Goal: Communication & Community: Answer question/provide support

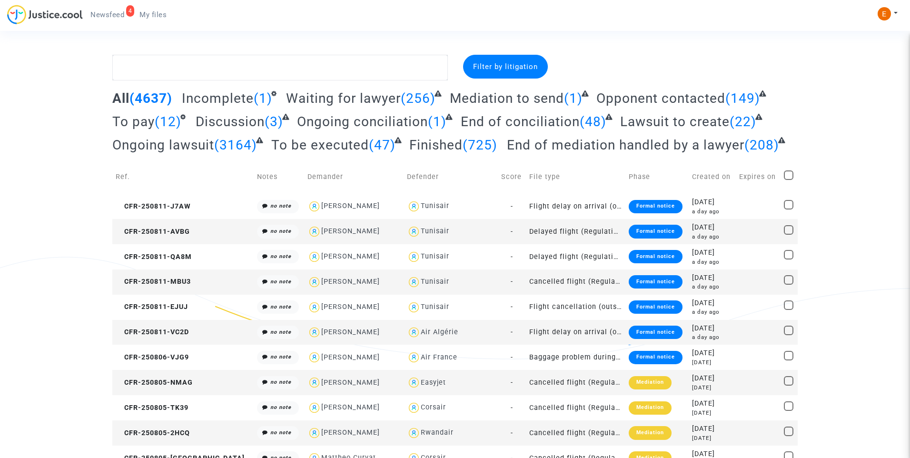
click at [110, 14] on span "Newsfeed" at bounding box center [107, 14] width 34 height 9
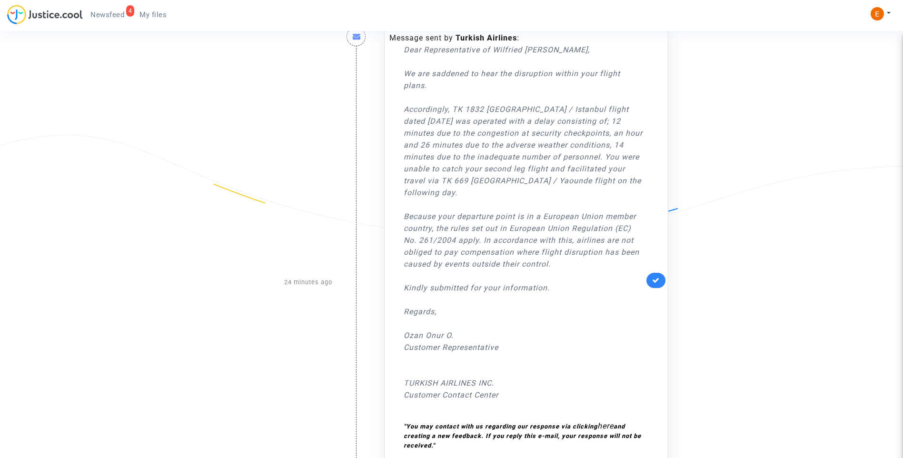
scroll to position [143, 0]
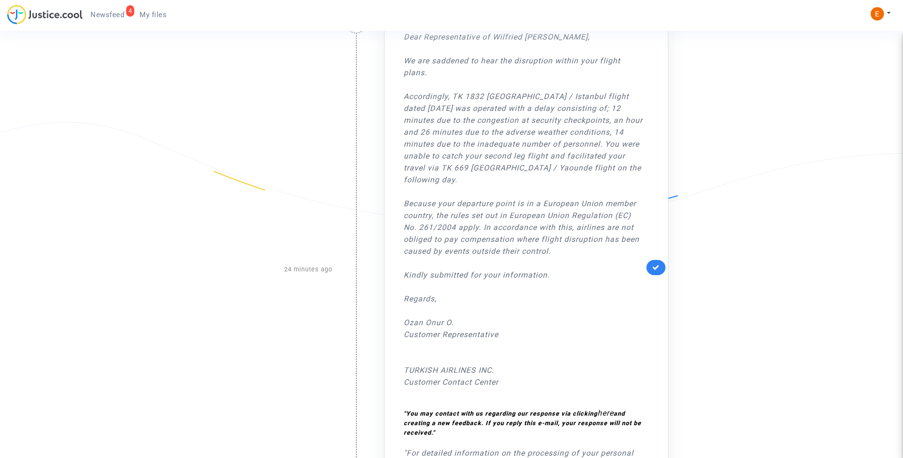
drag, startPoint x: 661, startPoint y: 275, endPoint x: 655, endPoint y: 254, distance: 22.4
click at [661, 275] on link at bounding box center [656, 267] width 19 height 15
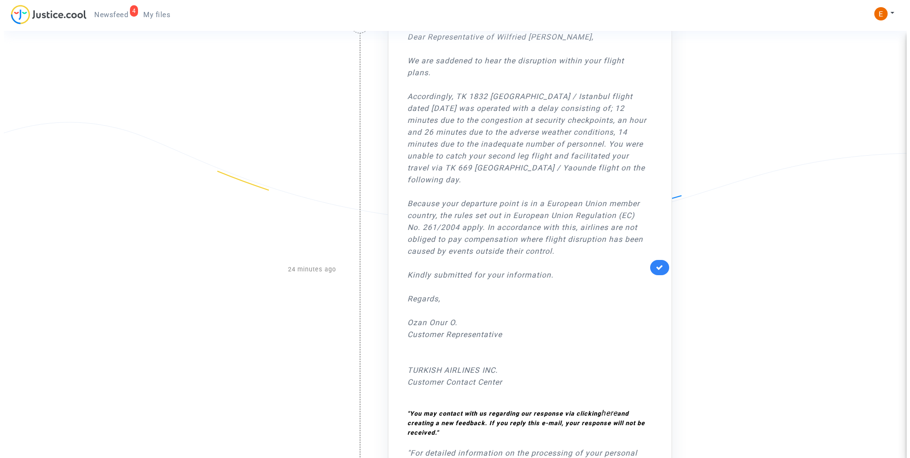
scroll to position [0, 0]
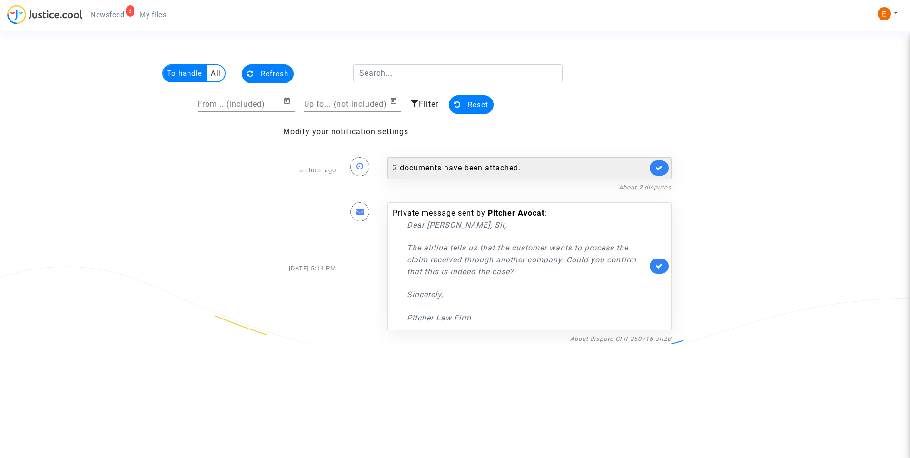
click at [457, 176] on div "2 documents have been attached." at bounding box center [530, 168] width 284 height 22
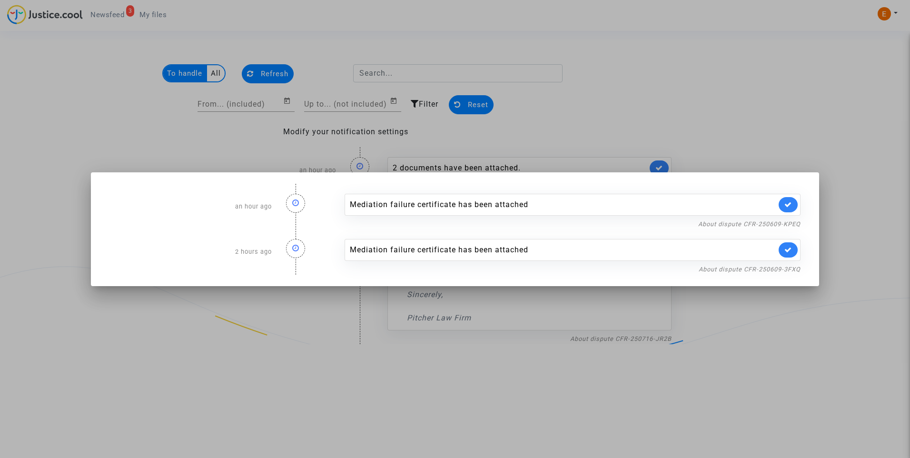
click at [670, 78] on div at bounding box center [455, 229] width 910 height 458
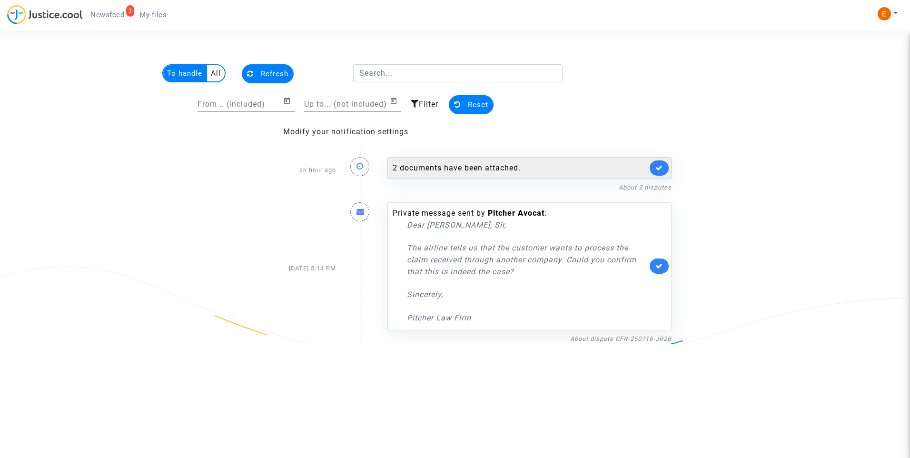
click at [666, 166] on link at bounding box center [659, 167] width 19 height 15
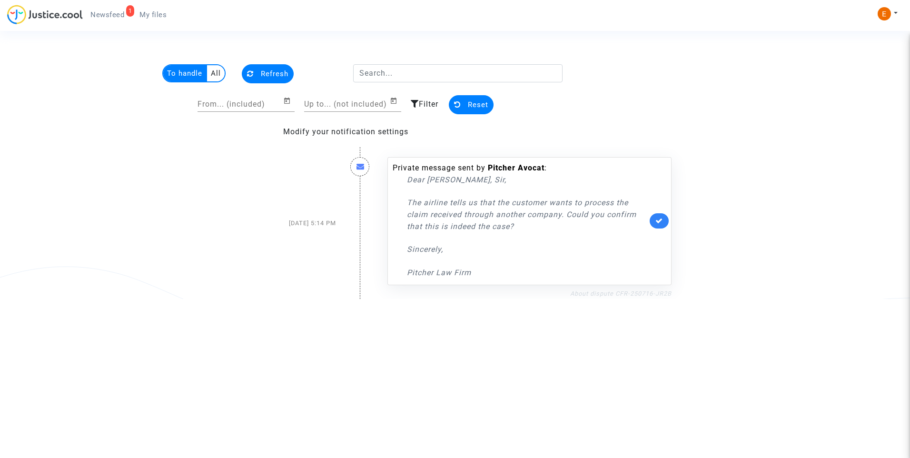
click at [630, 292] on link "About dispute CFR-250716-JR2B" at bounding box center [620, 293] width 101 height 7
click at [660, 224] on icon at bounding box center [660, 220] width 8 height 7
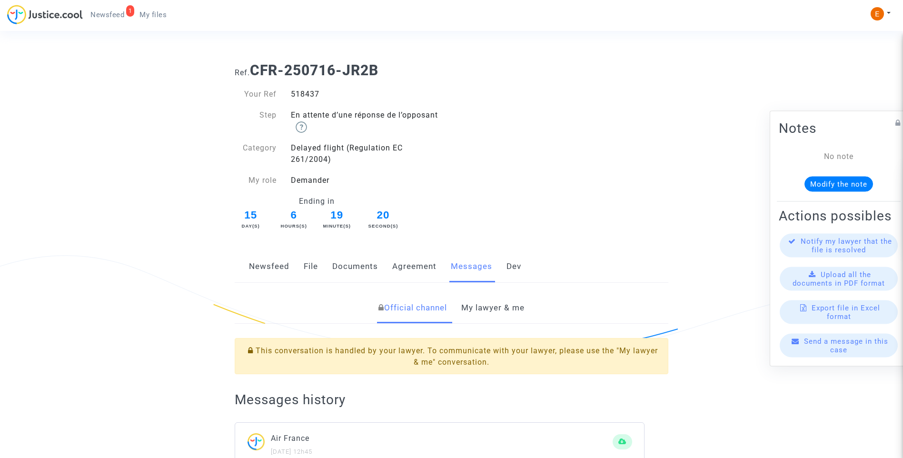
click at [298, 95] on div "518437" at bounding box center [368, 94] width 168 height 11
copy div "518437"
click at [504, 306] on link "My lawyer & me" at bounding box center [492, 307] width 63 height 31
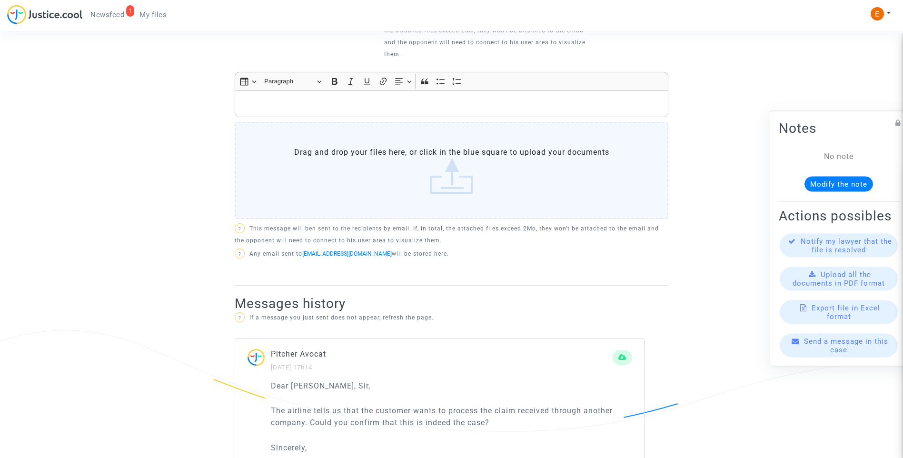
scroll to position [493, 0]
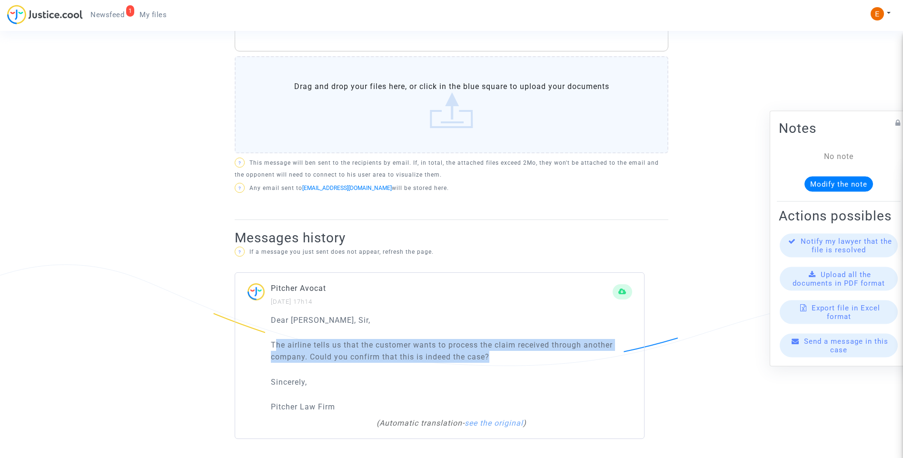
drag, startPoint x: 274, startPoint y: 343, endPoint x: 577, endPoint y: 356, distance: 303.6
click at [577, 356] on p "The airline tells us that the customer wants to process the claim received thro…" at bounding box center [451, 351] width 361 height 24
click at [459, 351] on p "The airline tells us that the customer wants to process the claim received thro…" at bounding box center [451, 351] width 361 height 24
drag, startPoint x: 512, startPoint y: 360, endPoint x: 239, endPoint y: 345, distance: 273.7
click at [239, 345] on div "Dear [PERSON_NAME], [PERSON_NAME], The airline tells us that the customer wants…" at bounding box center [439, 376] width 409 height 124
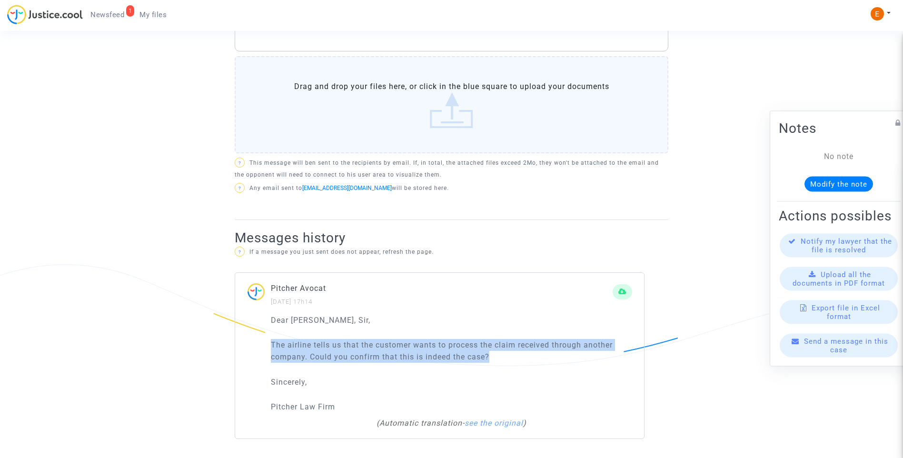
drag, startPoint x: 239, startPoint y: 345, endPoint x: 304, endPoint y: 350, distance: 65.4
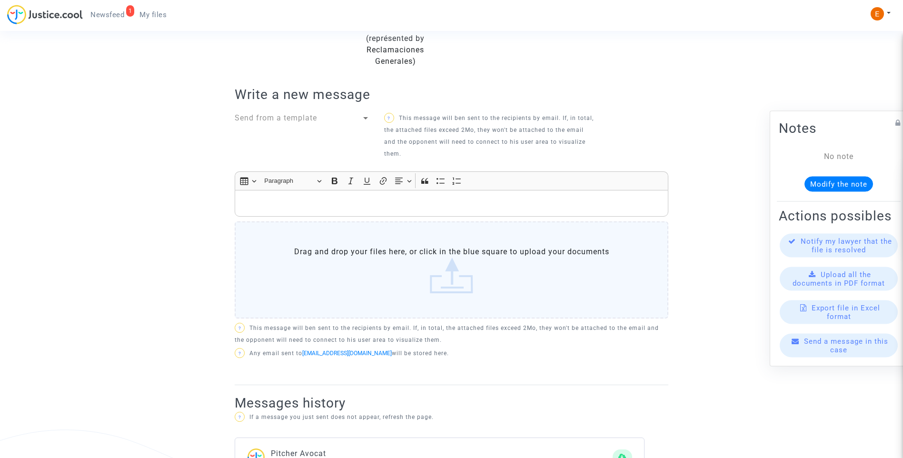
scroll to position [255, 0]
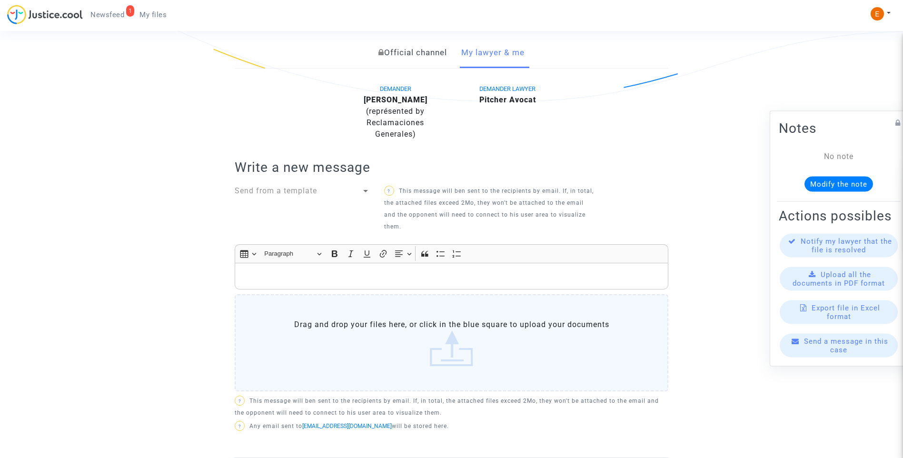
click at [321, 191] on div "Send from a template" at bounding box center [298, 190] width 127 height 11
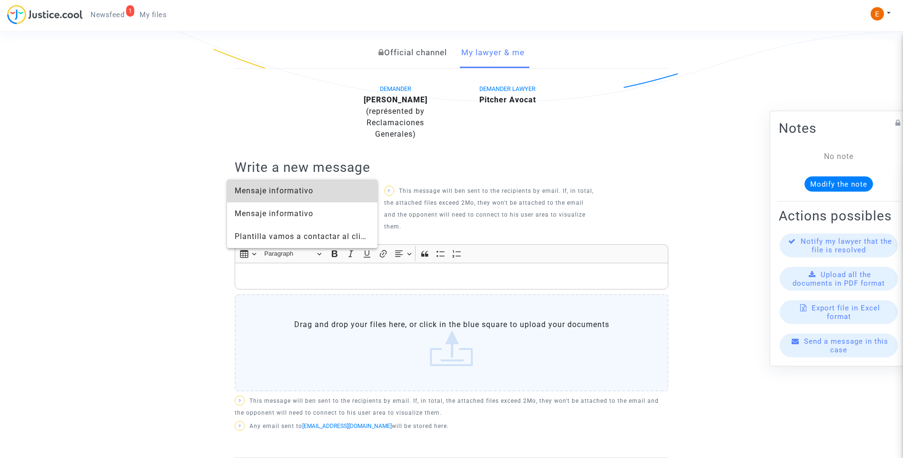
click at [301, 194] on span "Mensaje informativo" at bounding box center [274, 190] width 79 height 9
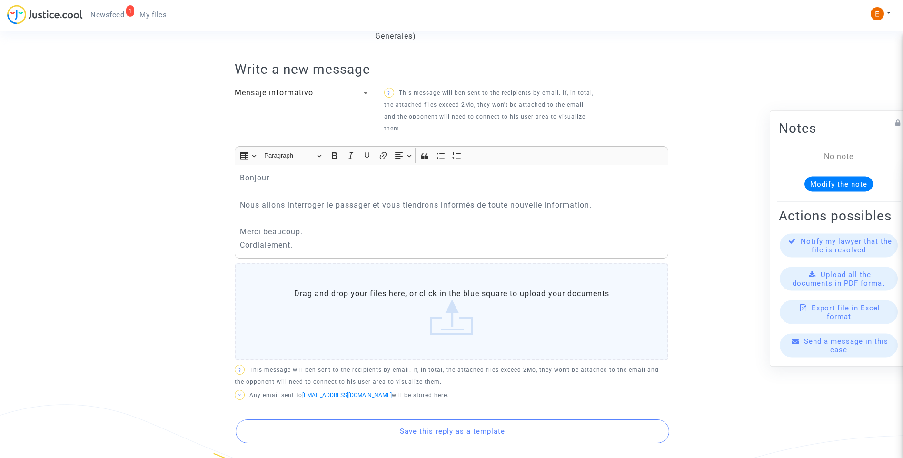
scroll to position [446, 0]
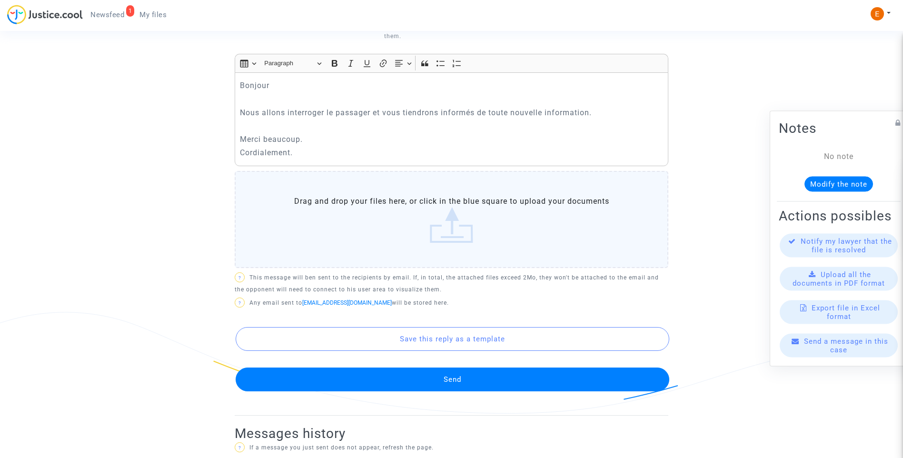
click at [471, 386] on button "Send" at bounding box center [453, 380] width 434 height 24
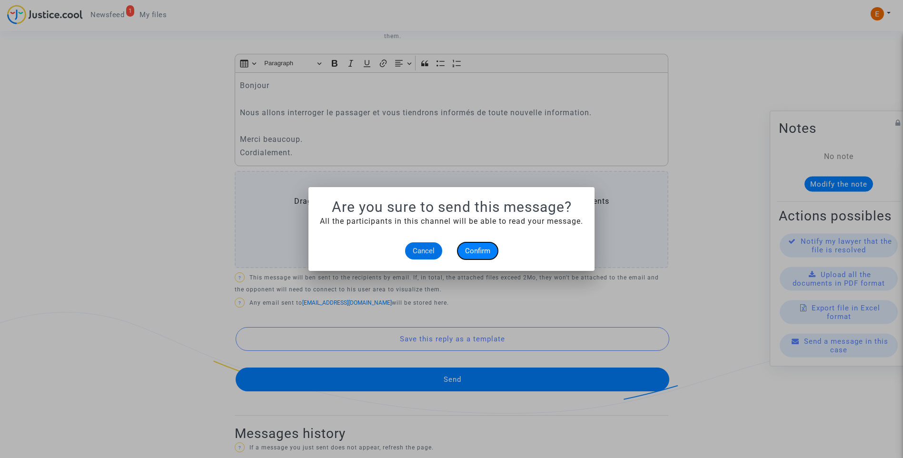
click at [493, 251] on button "Confirm" at bounding box center [478, 250] width 40 height 17
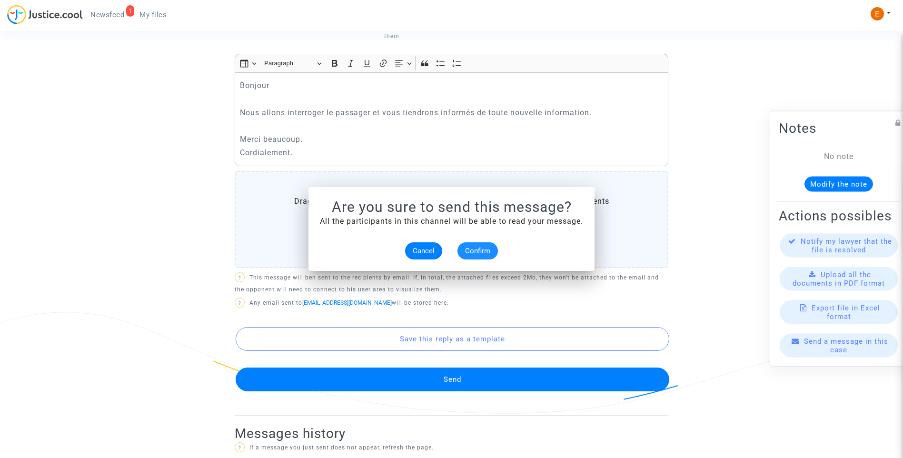
scroll to position [446, 0]
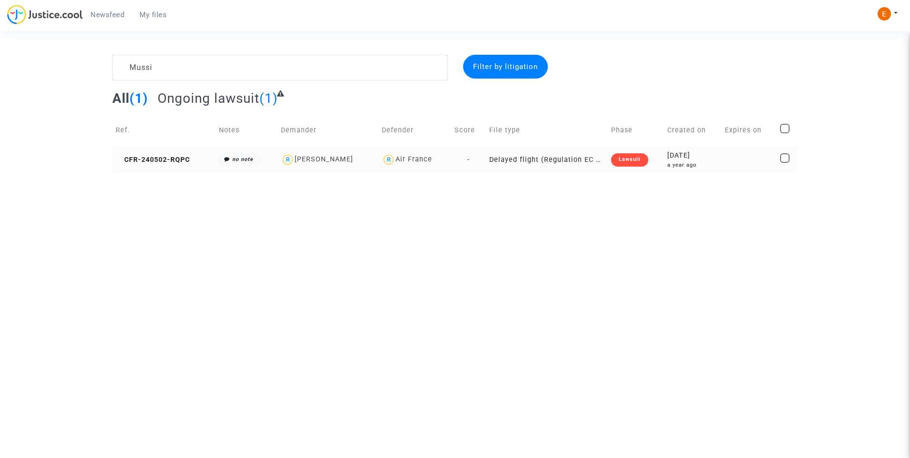
type textarea "Mussi"
click at [641, 161] on div "Lawsuit" at bounding box center [629, 159] width 37 height 13
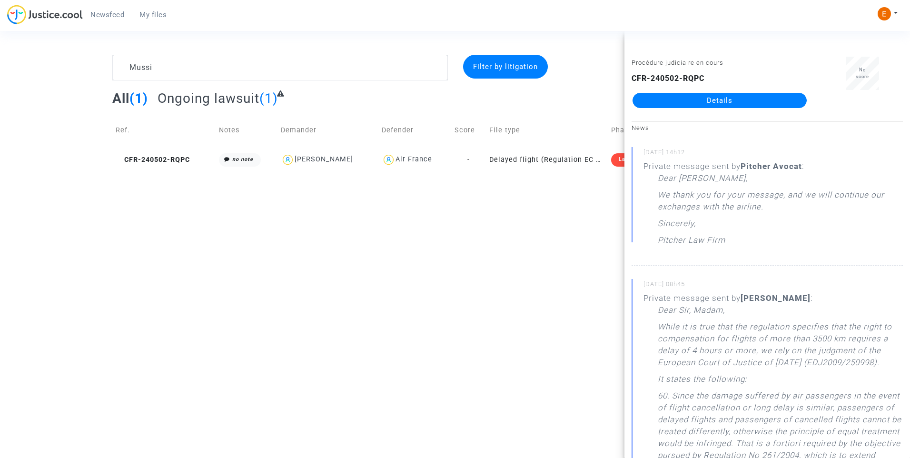
drag, startPoint x: 728, startPoint y: 101, endPoint x: 655, endPoint y: 110, distance: 72.9
click at [728, 101] on link "Details" at bounding box center [720, 100] width 174 height 15
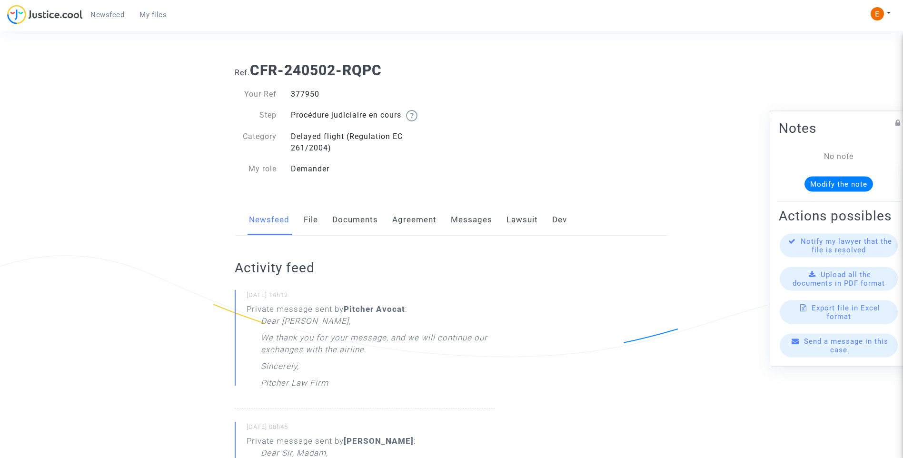
click at [466, 222] on link "Messages" at bounding box center [471, 219] width 41 height 31
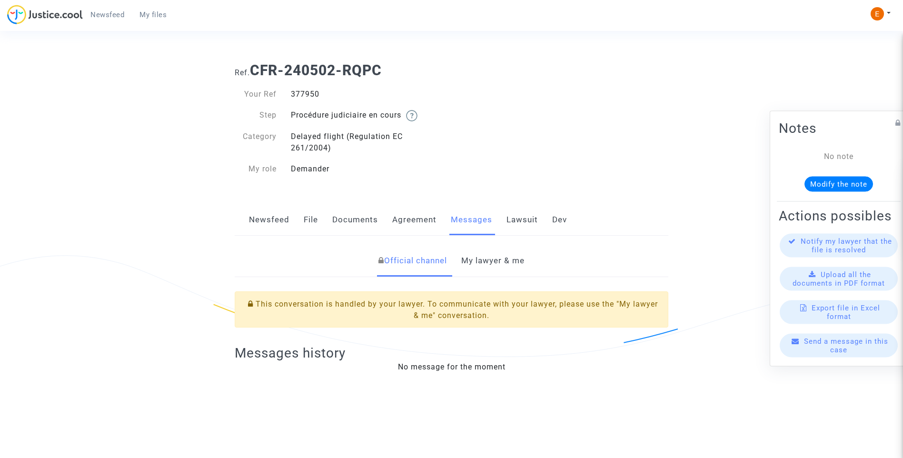
click at [492, 262] on link "My lawyer & me" at bounding box center [492, 260] width 63 height 31
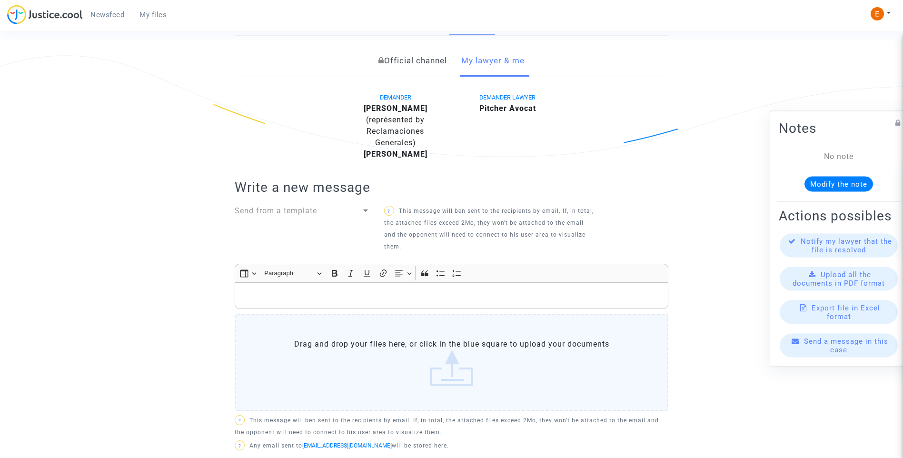
scroll to position [286, 0]
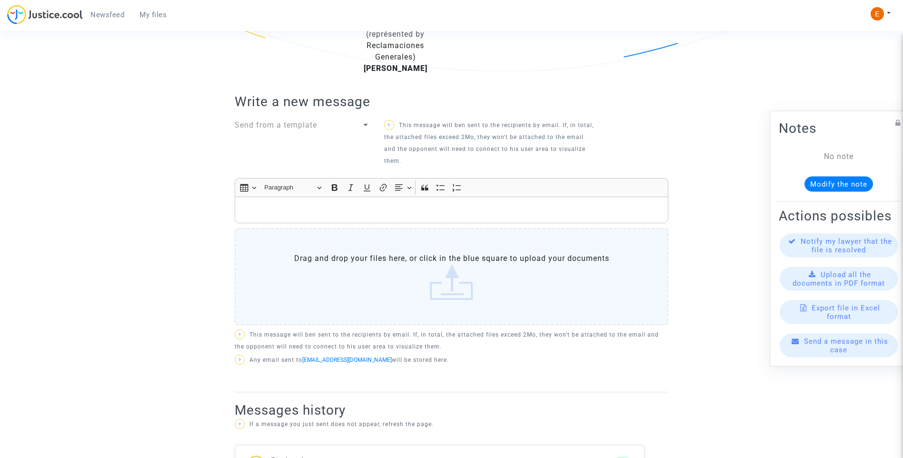
click at [330, 215] on p "Rich Text Editor, main" at bounding box center [452, 210] width 424 height 12
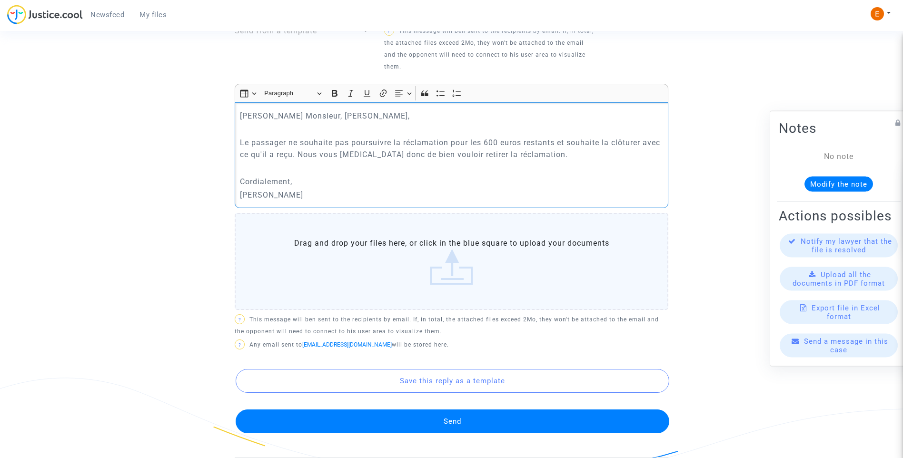
scroll to position [381, 0]
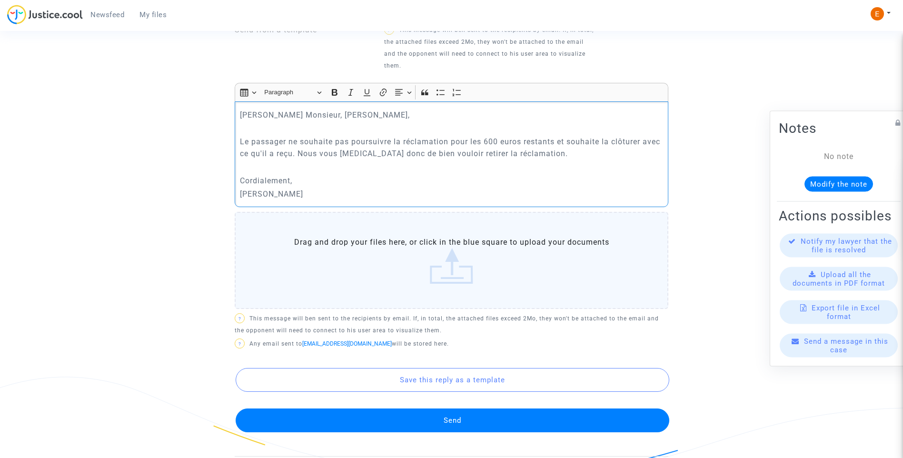
click at [509, 427] on button "Send" at bounding box center [453, 421] width 434 height 24
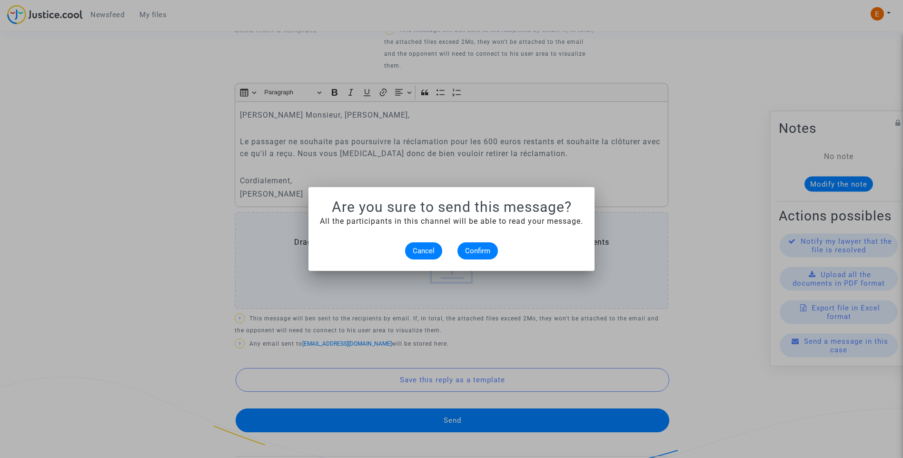
scroll to position [0, 0]
click at [487, 245] on button "Confirm" at bounding box center [478, 250] width 40 height 17
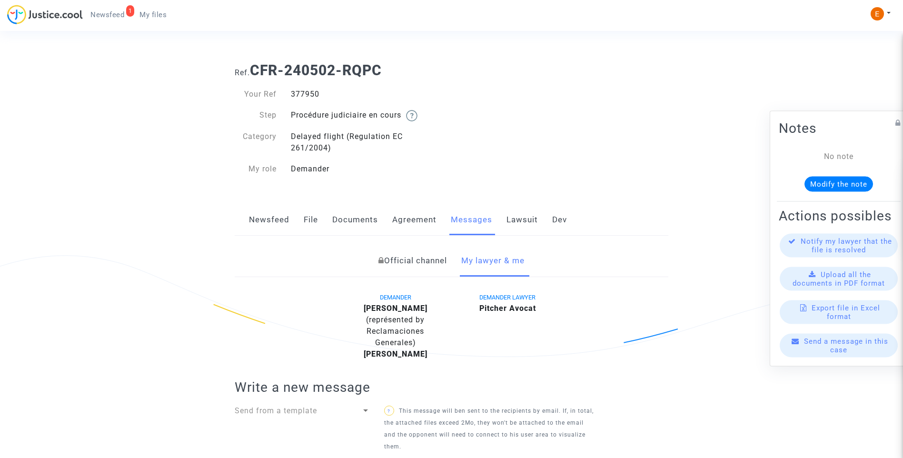
click at [120, 10] on link "1 Newsfeed" at bounding box center [107, 15] width 49 height 14
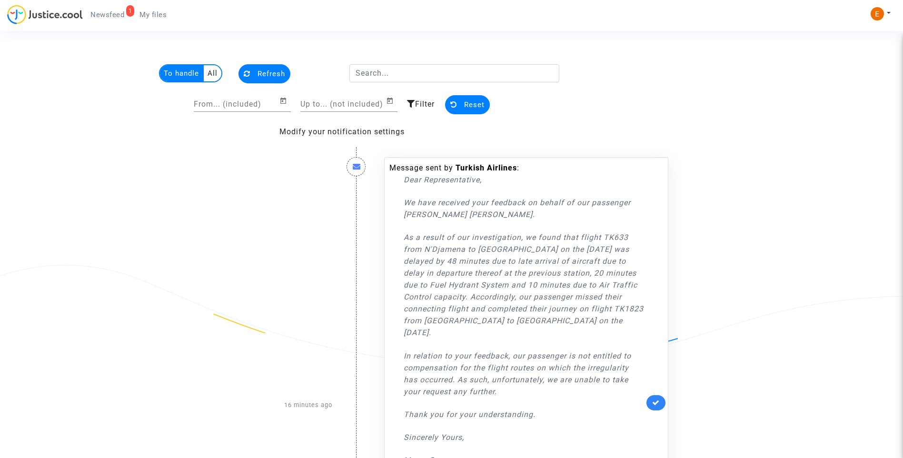
click at [658, 397] on link at bounding box center [656, 402] width 19 height 15
